Goal: Task Accomplishment & Management: Manage account settings

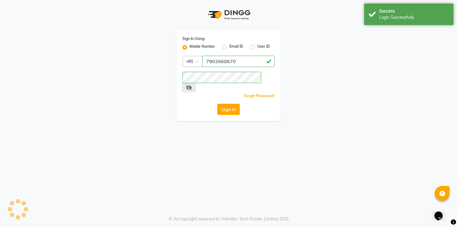
select select "service"
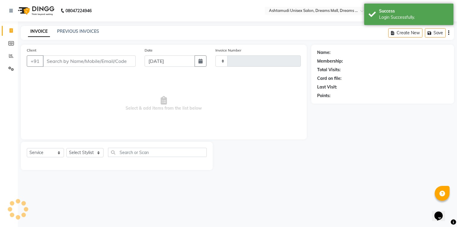
select select "en"
type input "3879"
select select "7264"
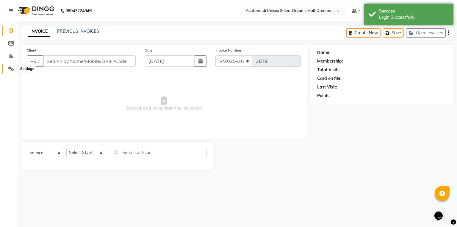
drag, startPoint x: 8, startPoint y: 68, endPoint x: 17, endPoint y: 71, distance: 9.4
click at [9, 68] on icon at bounding box center [11, 68] width 6 height 4
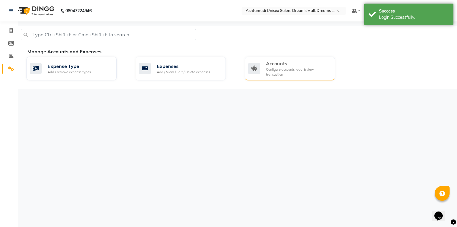
click at [269, 63] on div "Accounts" at bounding box center [298, 63] width 64 height 7
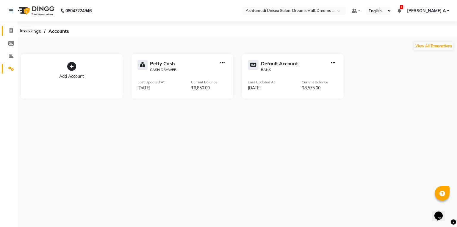
click at [11, 30] on icon at bounding box center [11, 30] width 3 height 4
select select "service"
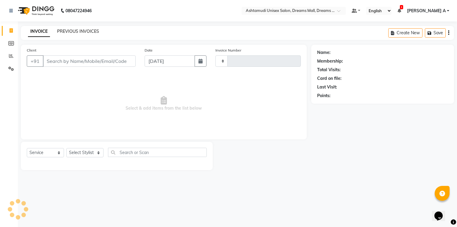
type input "3880"
select select "7264"
click at [71, 32] on link "PREVIOUS INVOICES" at bounding box center [78, 31] width 42 height 5
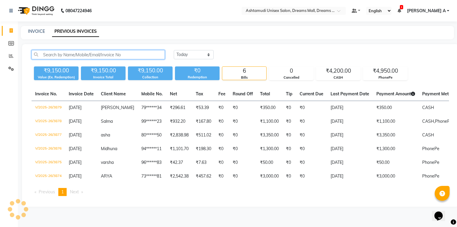
click at [120, 54] on input "text" at bounding box center [98, 54] width 133 height 9
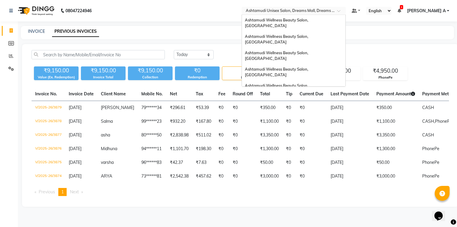
drag, startPoint x: 318, startPoint y: 8, endPoint x: 321, endPoint y: 9, distance: 3.2
click at [319, 9] on input "text" at bounding box center [288, 11] width 86 height 6
click at [309, 50] on span "Ashtamudi Wellness Beauty Salon, Kazakoottam" at bounding box center [277, 55] width 64 height 11
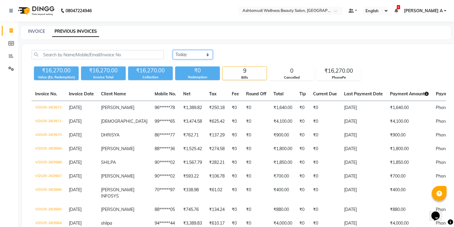
click at [194, 56] on select "[DATE] [DATE] Custom Range" at bounding box center [193, 54] width 40 height 9
select select "[DATE]"
click at [173, 50] on select "[DATE] [DATE] Custom Range" at bounding box center [193, 54] width 40 height 9
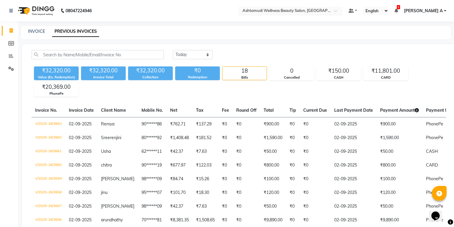
click at [327, 11] on input "text" at bounding box center [284, 11] width 86 height 6
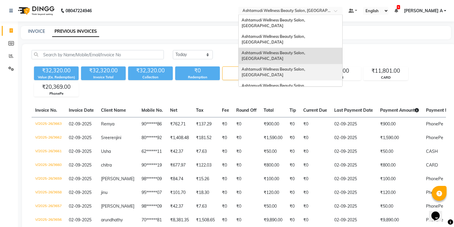
click at [169, 7] on nav "08047224946 Select Location × Ashtamudi Wellness Beauty Salon, Kazakoottam Asht…" at bounding box center [227, 10] width 454 height 21
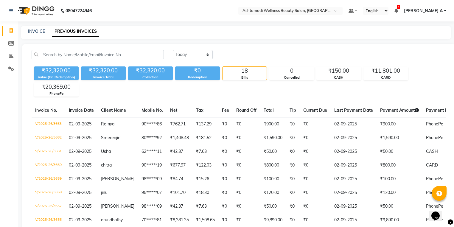
click at [352, 16] on nav "08047224946 Select Location × Ashtamudi Wellness Beauty Salon, Kazakoottam Defa…" at bounding box center [227, 10] width 454 height 21
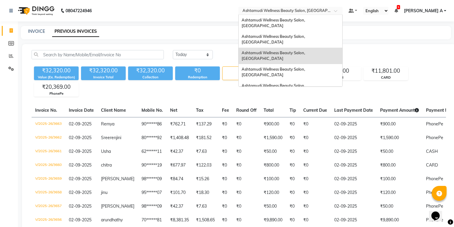
click at [342, 10] on div at bounding box center [290, 11] width 104 height 6
click at [342, 20] on div "Ashtamudi Wellness Beauty Salon, Kowdiar" at bounding box center [290, 23] width 104 height 16
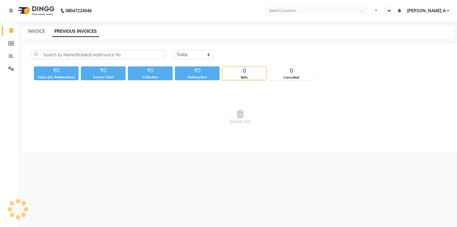
select select "en"
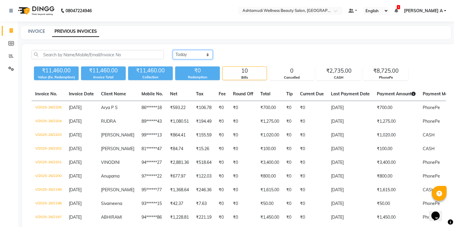
click at [195, 57] on select "Today Yesterday Custom Range" at bounding box center [193, 54] width 40 height 9
click at [173, 50] on select "Today Yesterday Custom Range" at bounding box center [193, 54] width 40 height 9
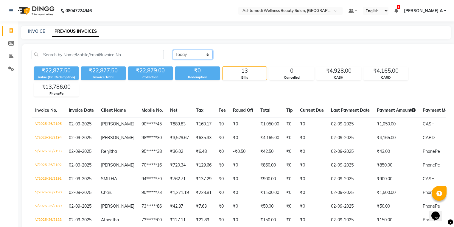
click at [196, 56] on select "Today Yesterday Custom Range" at bounding box center [193, 54] width 40 height 9
click at [173, 50] on select "Today Yesterday Custom Range" at bounding box center [193, 54] width 40 height 9
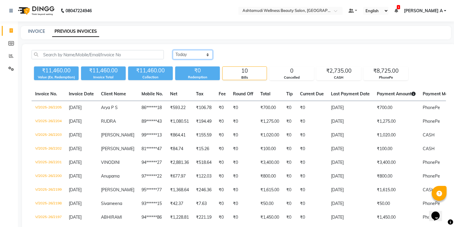
click at [195, 54] on select "Today Yesterday Custom Range" at bounding box center [193, 54] width 40 height 9
select select "yesterday"
click at [173, 50] on select "Today Yesterday Custom Range" at bounding box center [193, 54] width 40 height 9
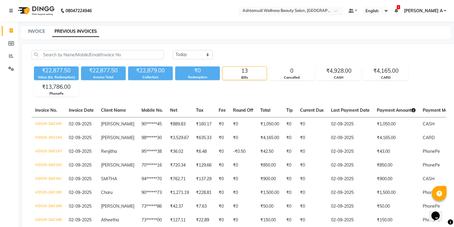
click at [327, 11] on input "text" at bounding box center [284, 11] width 86 height 6
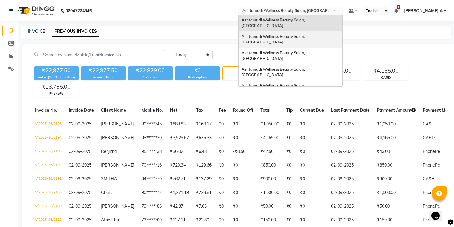
click at [306, 34] on span "Ashtamudi Wellness Beauty Salon, [GEOGRAPHIC_DATA]" at bounding box center [273, 39] width 64 height 11
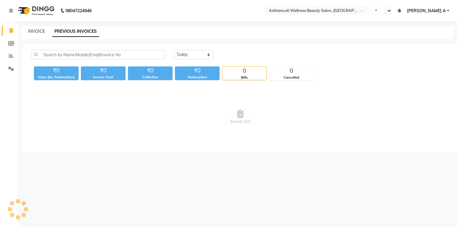
select select "en"
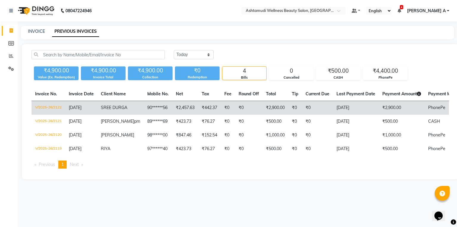
click at [129, 113] on td "SREE DURGA" at bounding box center [120, 108] width 46 height 14
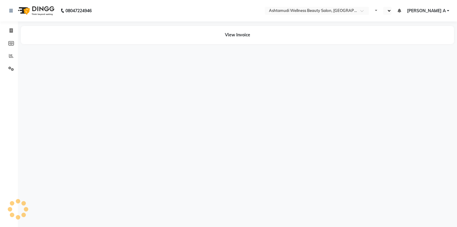
select select "en"
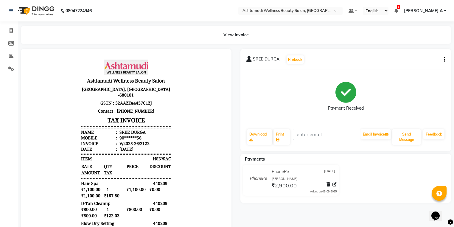
click at [444, 60] on icon "button" at bounding box center [444, 60] width 1 height 0
click at [414, 66] on div "Edit Invoice" at bounding box center [414, 66] width 41 height 7
select select "service"
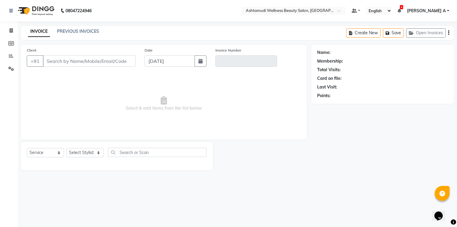
type input "90******56"
type input "V/2025-26/2122"
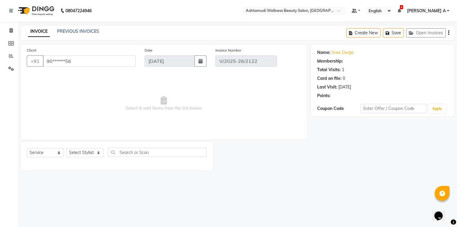
select select "1: Object"
select select "select"
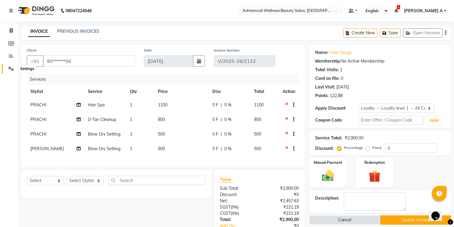
click at [11, 68] on icon at bounding box center [11, 68] width 6 height 4
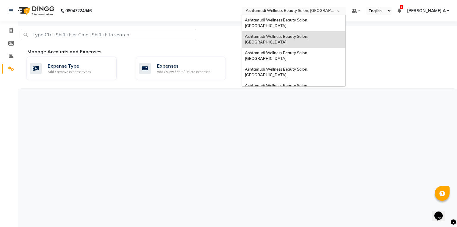
click at [325, 7] on div "Select Location × Ashtamudi Wellness Beauty Salon, [GEOGRAPHIC_DATA]" at bounding box center [294, 11] width 104 height 8
